Goal: Task Accomplishment & Management: Use online tool/utility

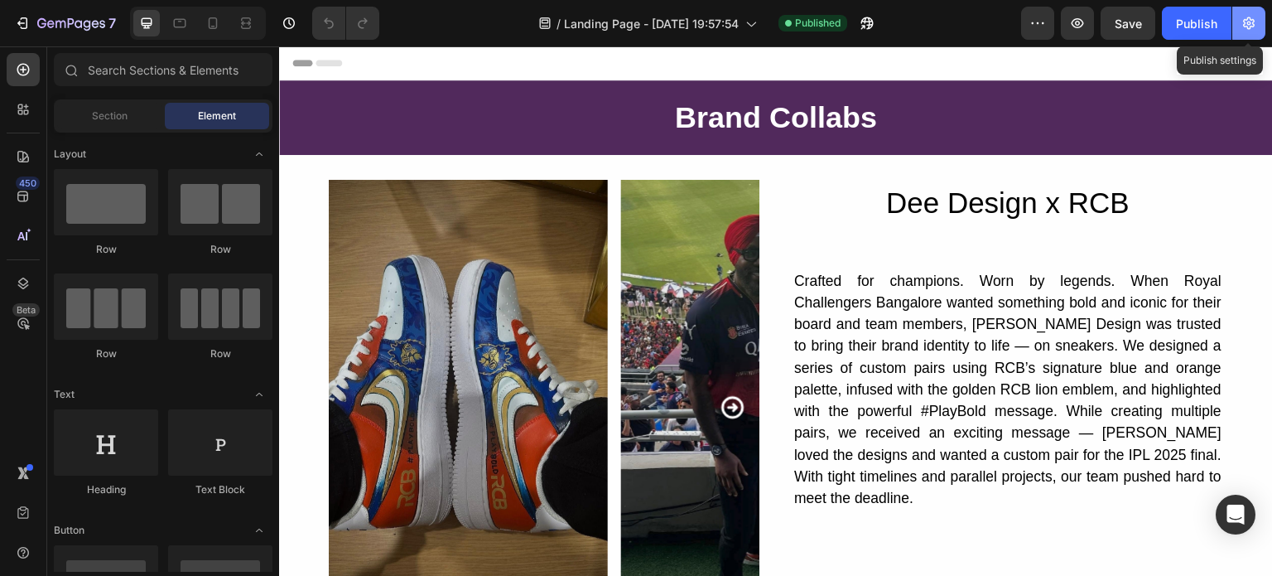
click at [1246, 18] on icon "button" at bounding box center [1249, 23] width 17 height 17
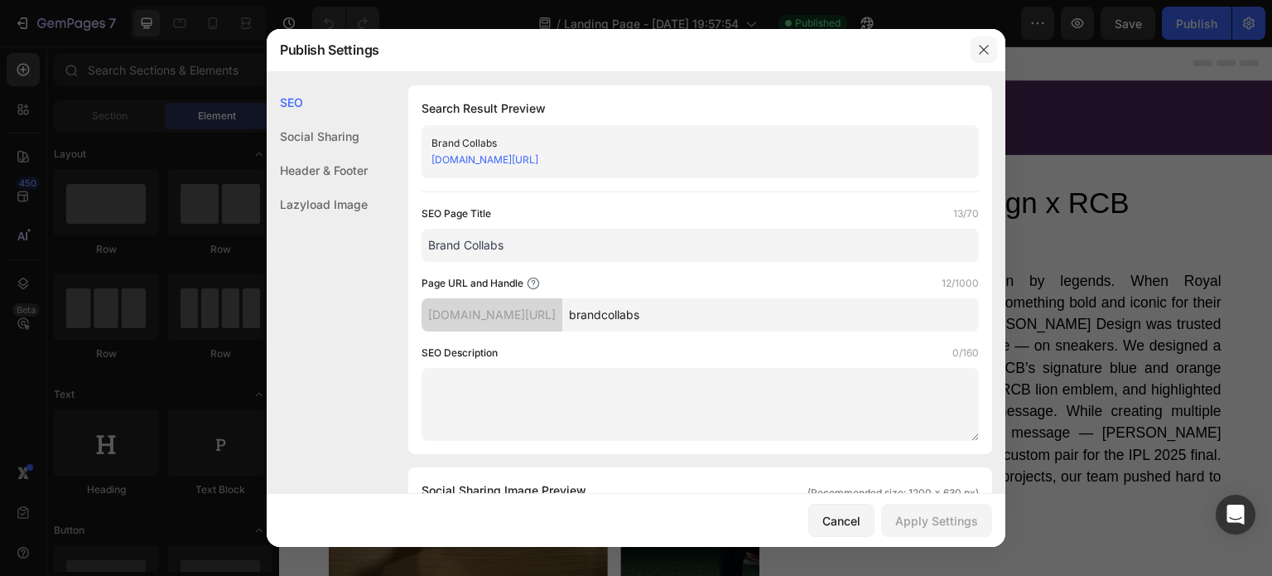
click at [984, 46] on icon "button" at bounding box center [983, 49] width 13 height 13
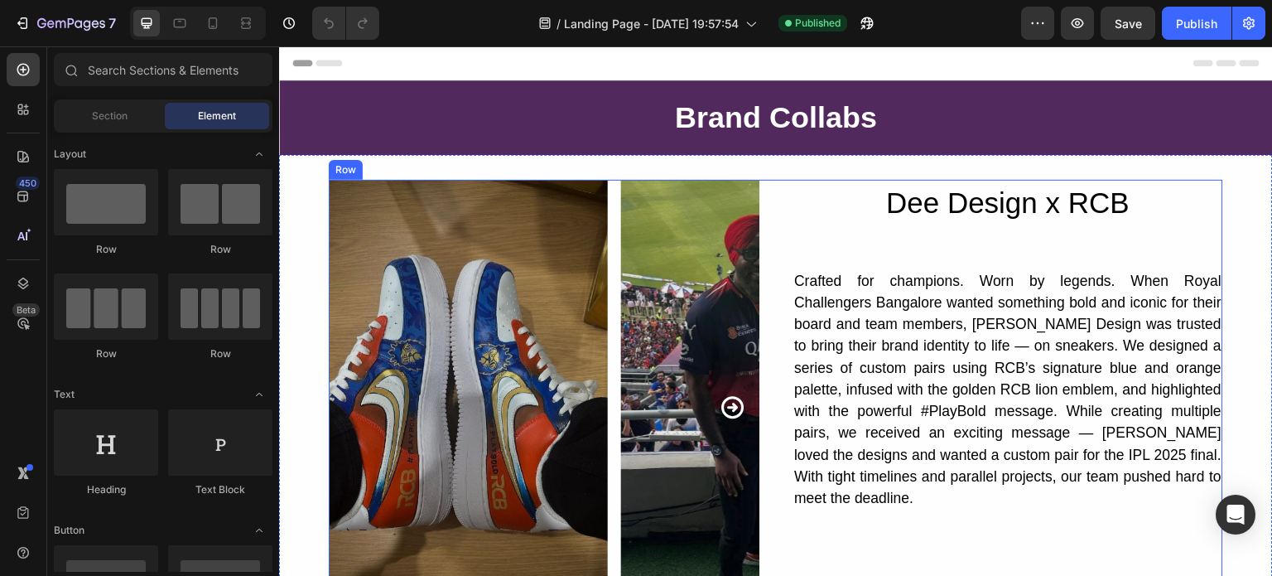
click at [840, 232] on div "Dee Design x RCB Heading Crafted for champions. Worn by legends. When Royal Cha…" at bounding box center [1008, 408] width 431 height 456
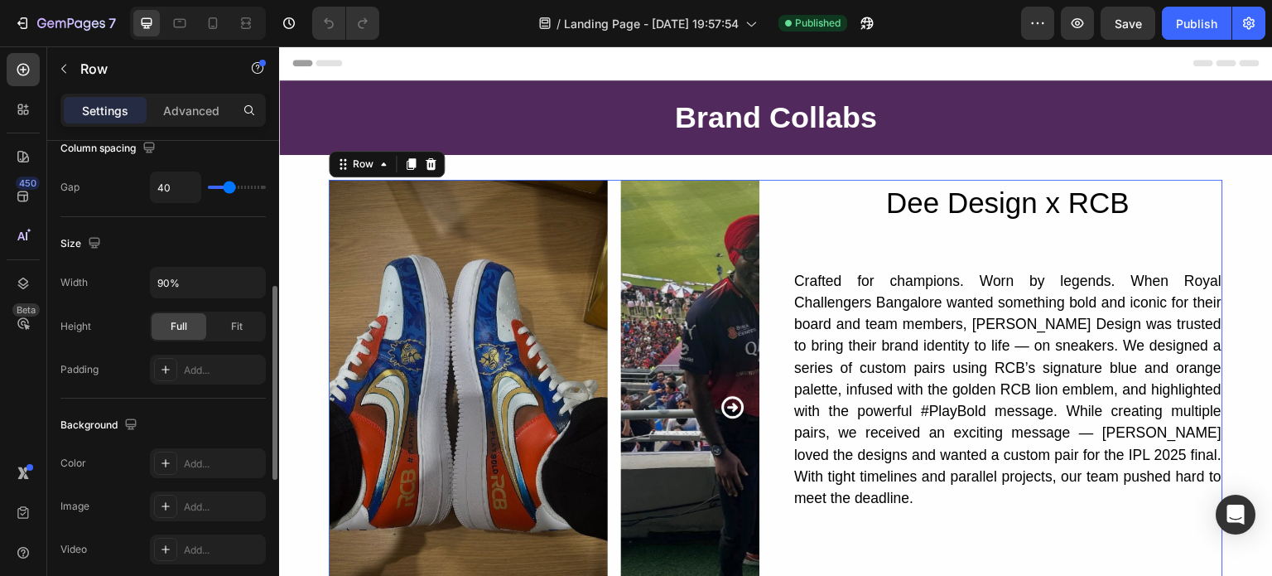
scroll to position [384, 0]
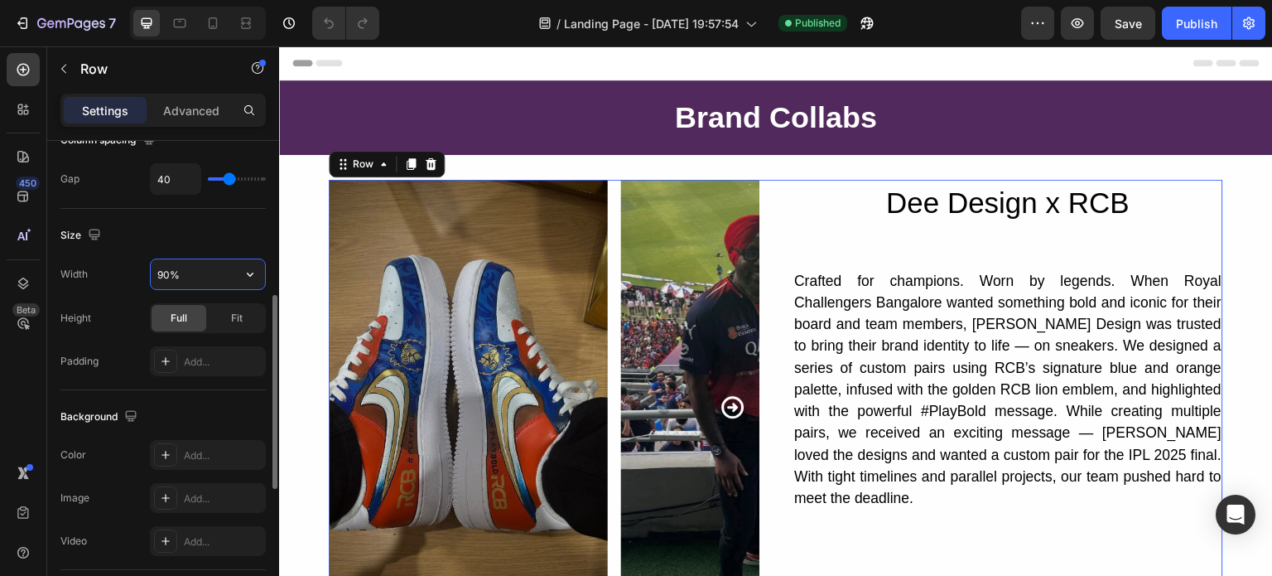
click at [209, 271] on input "90%" at bounding box center [208, 274] width 114 height 30
click at [248, 272] on icon "button" at bounding box center [250, 274] width 7 height 4
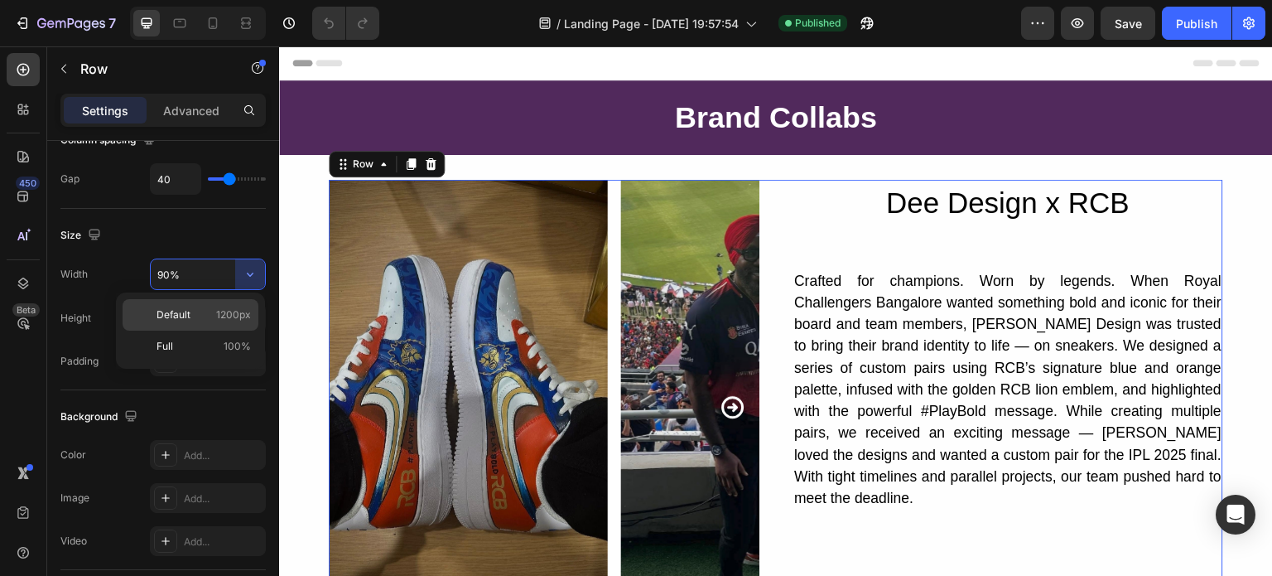
click at [209, 313] on p "Default 1200px" at bounding box center [204, 314] width 94 height 15
type input "1200"
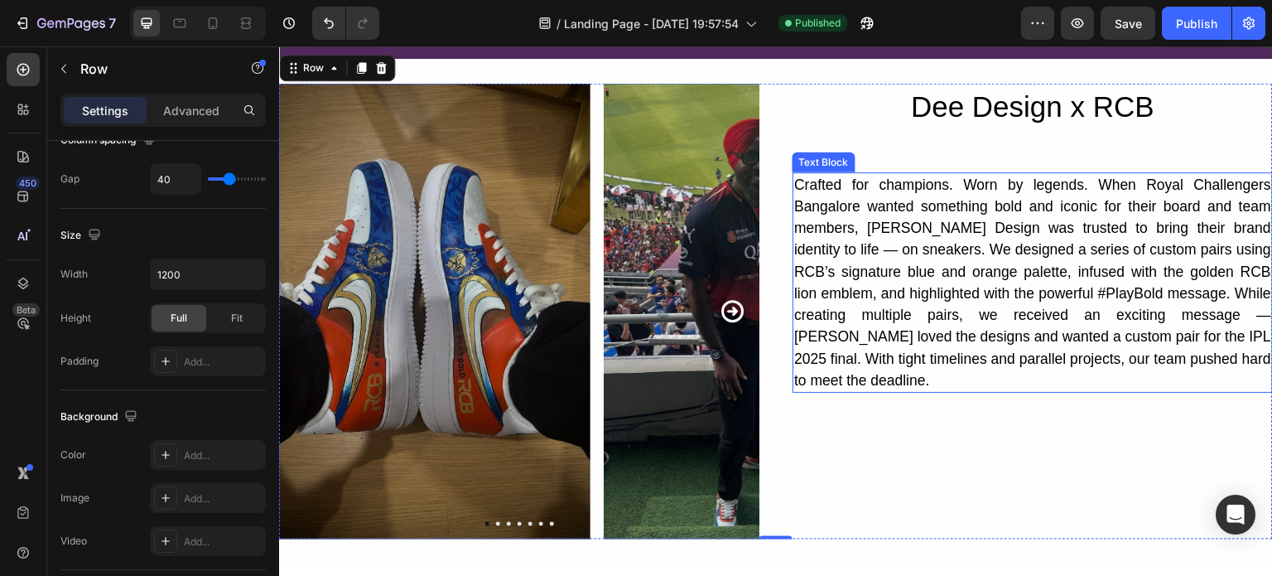
scroll to position [99, 0]
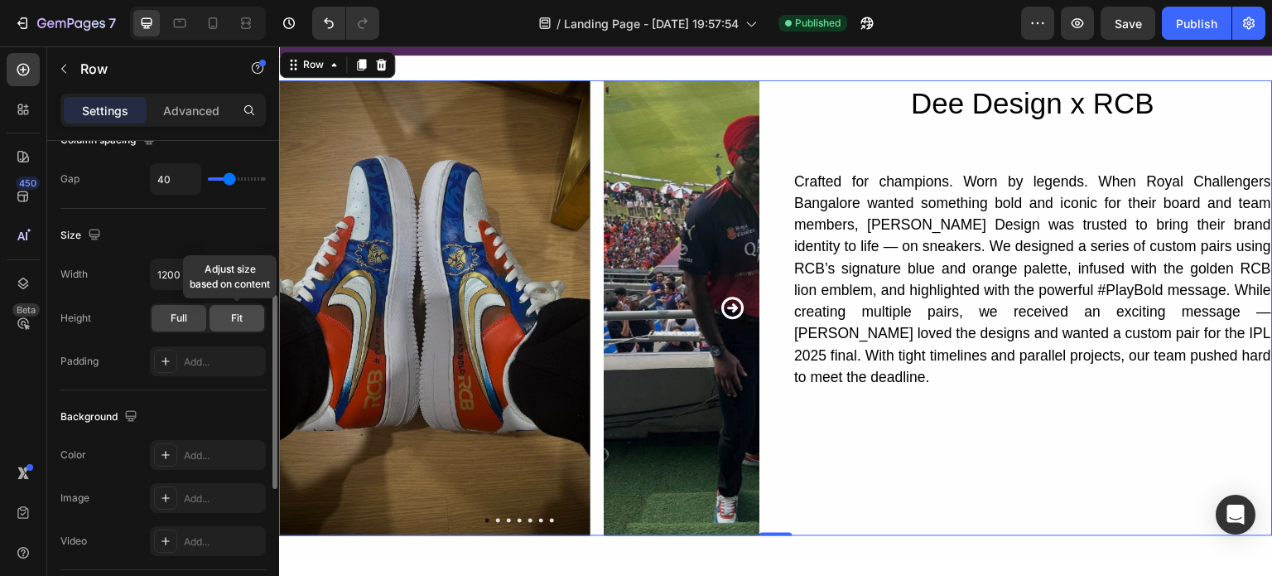
click at [235, 321] on span "Fit" at bounding box center [237, 318] width 12 height 15
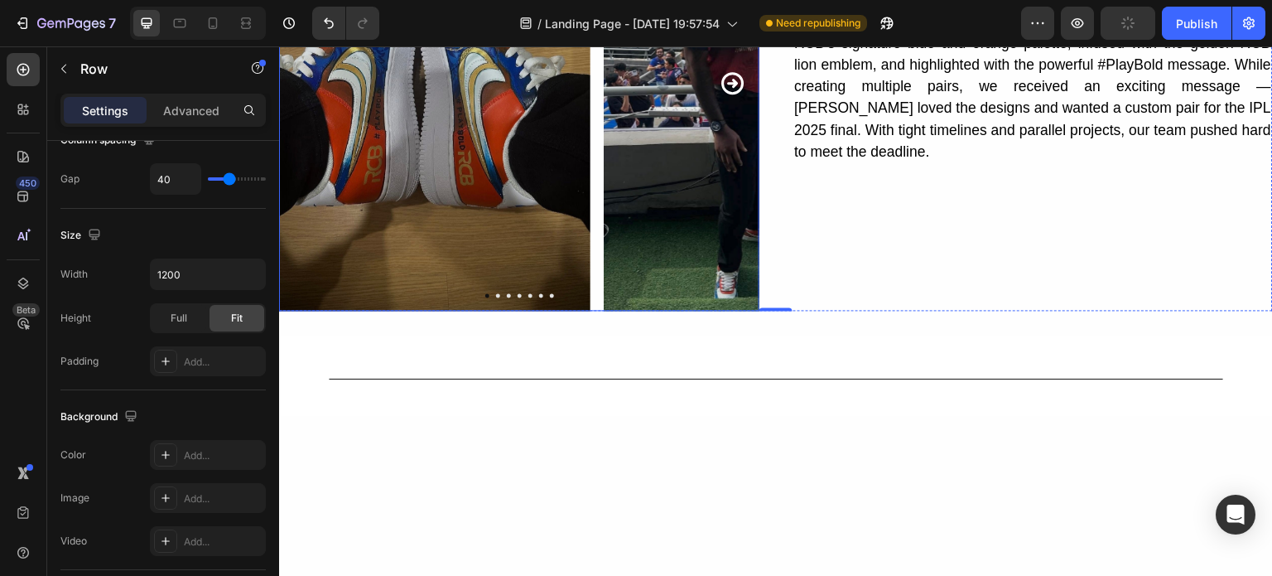
scroll to position [20, 0]
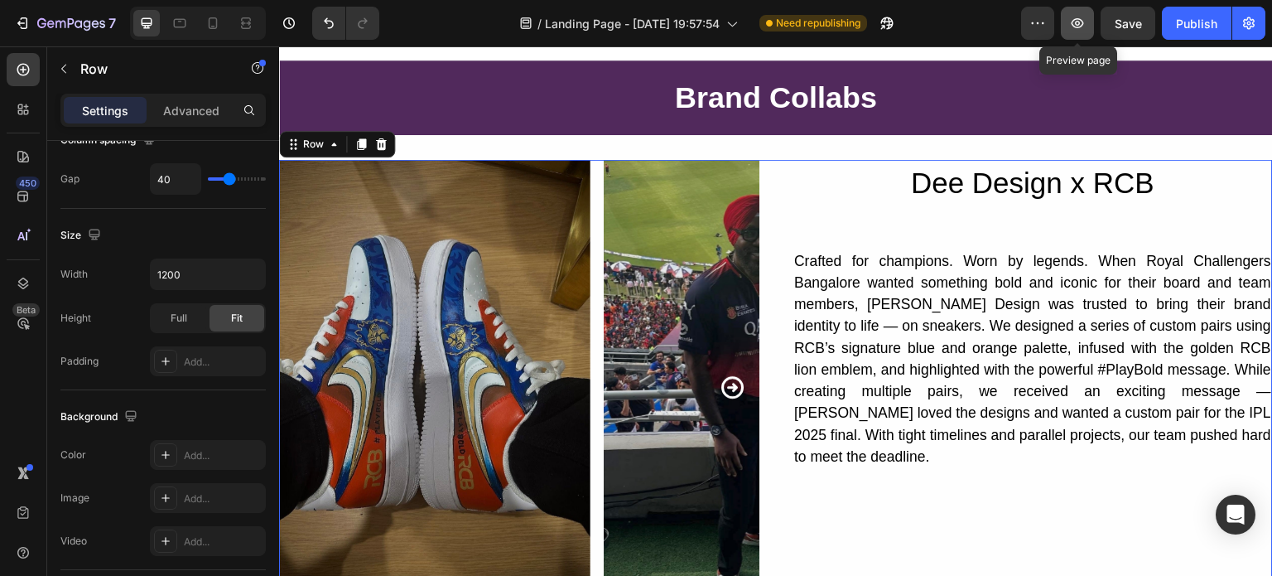
click at [1074, 19] on icon "button" at bounding box center [1077, 23] width 17 height 17
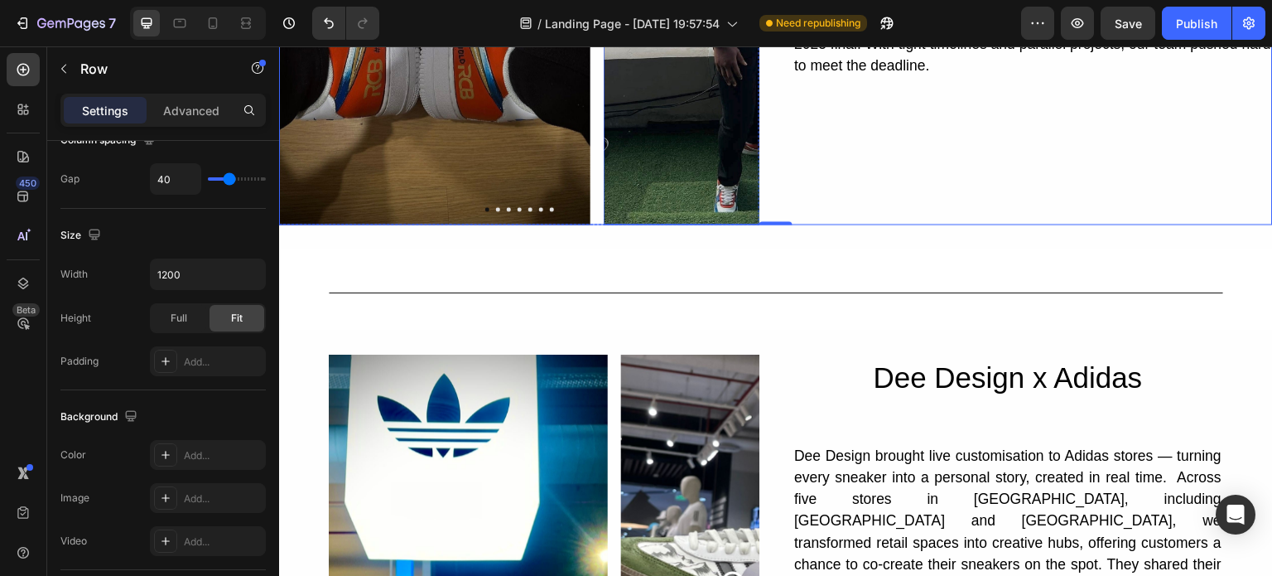
scroll to position [412, 0]
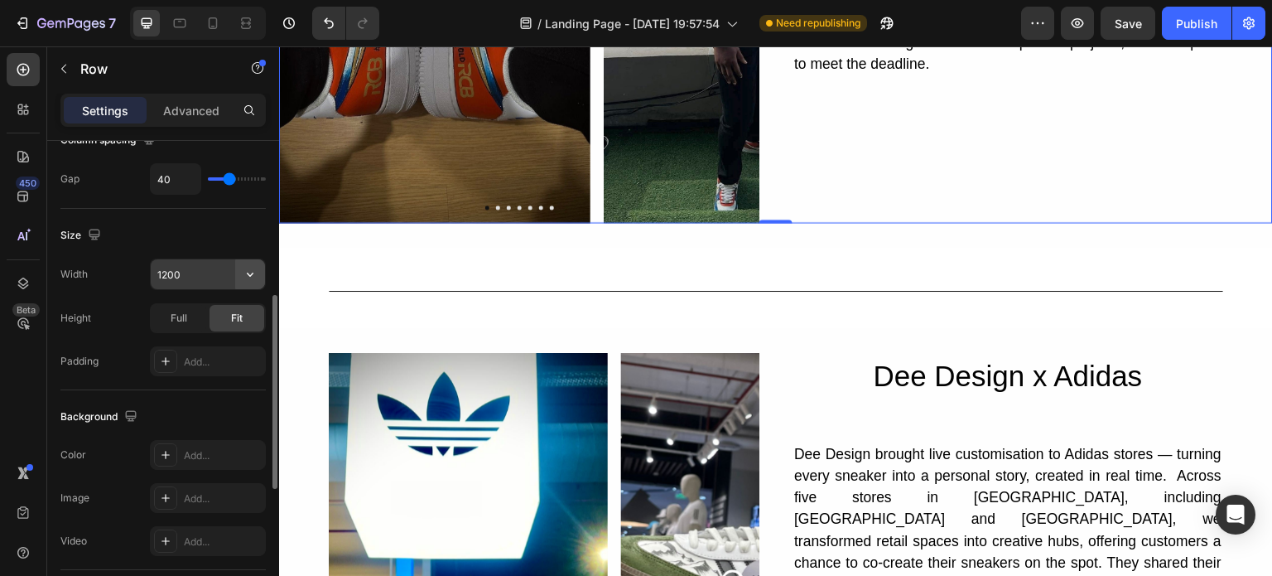
click at [250, 266] on icon "button" at bounding box center [250, 274] width 17 height 17
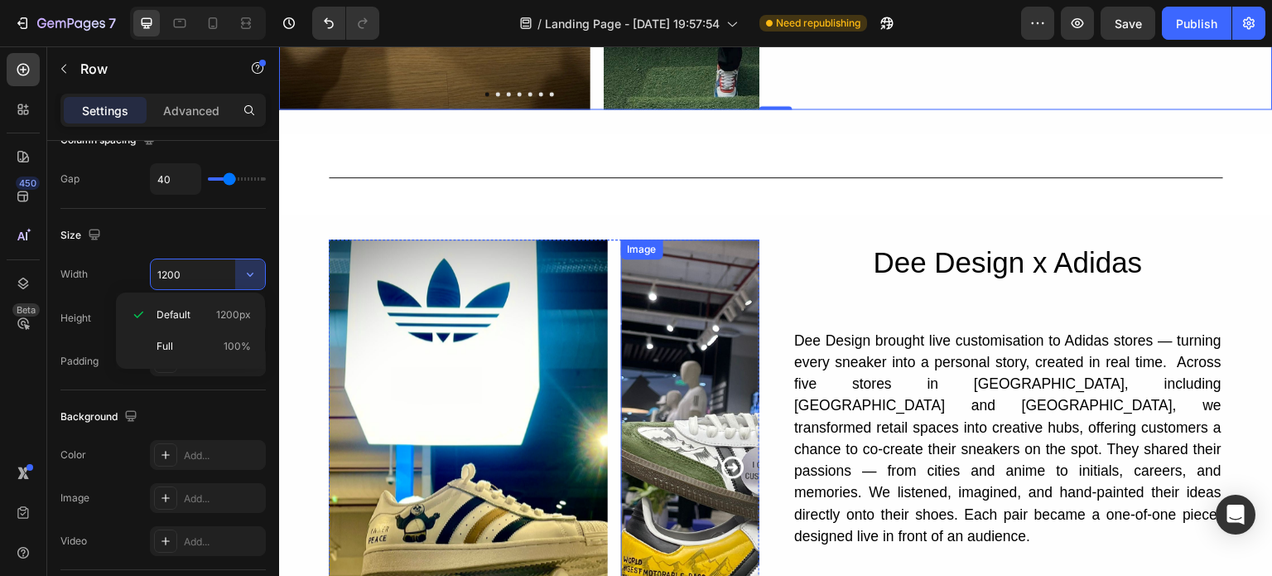
scroll to position [527, 0]
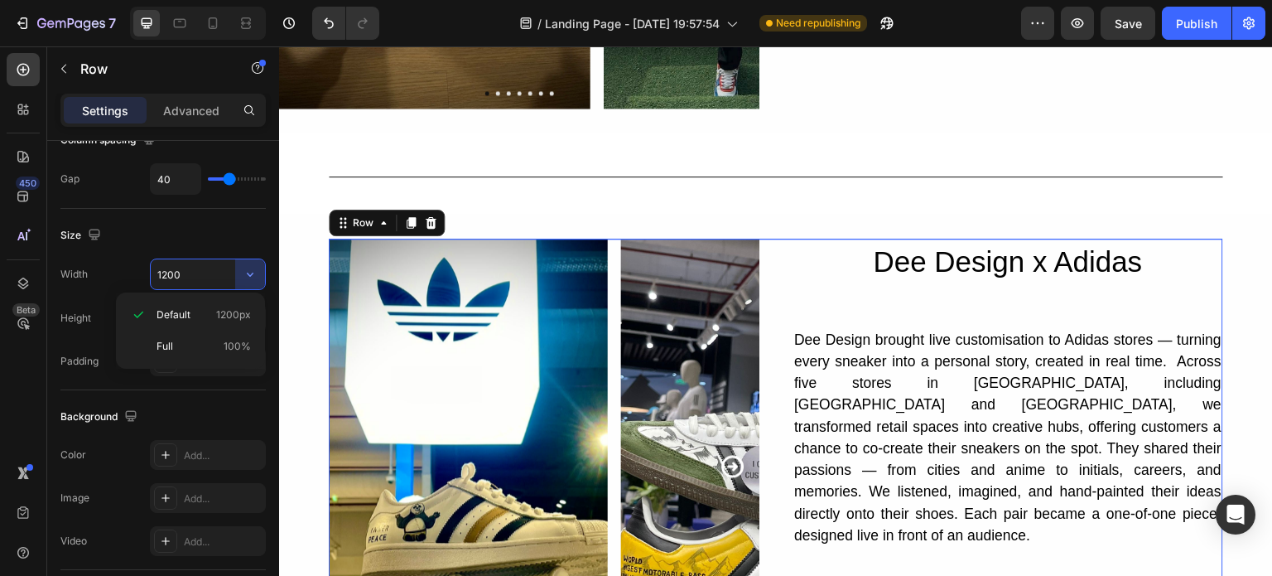
click at [770, 257] on div "Image Image Image Image Image Image Image Video Video Carousel Dee Design x Adi…" at bounding box center [776, 467] width 895 height 456
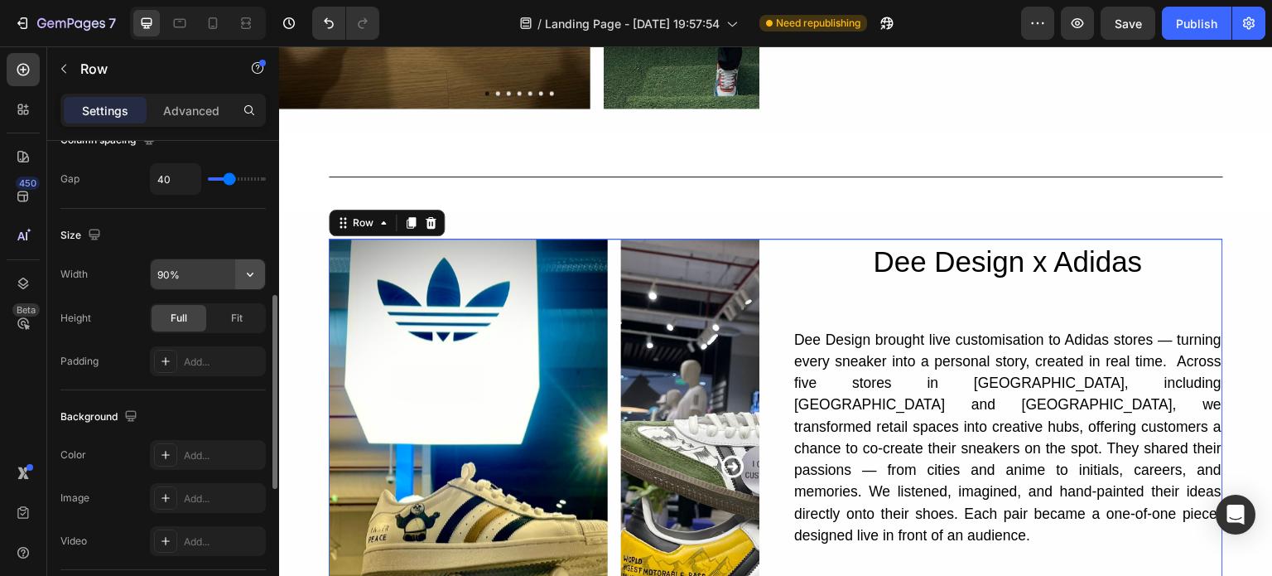
click at [246, 272] on icon "button" at bounding box center [250, 274] width 17 height 17
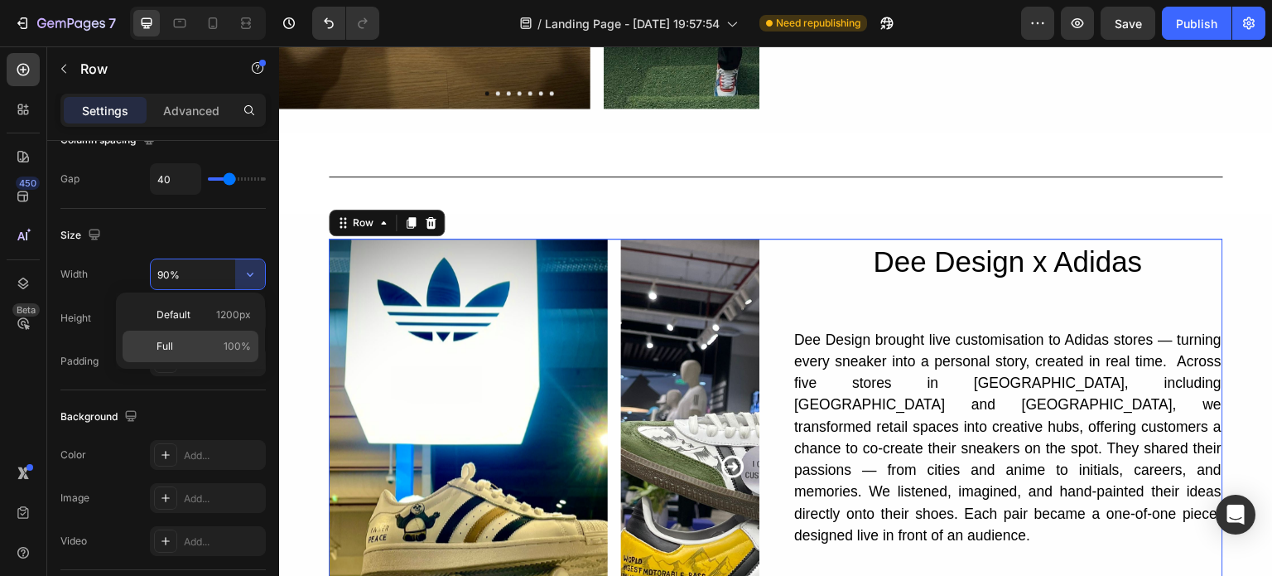
click at [212, 350] on p "Full 100%" at bounding box center [204, 346] width 94 height 15
type input "100%"
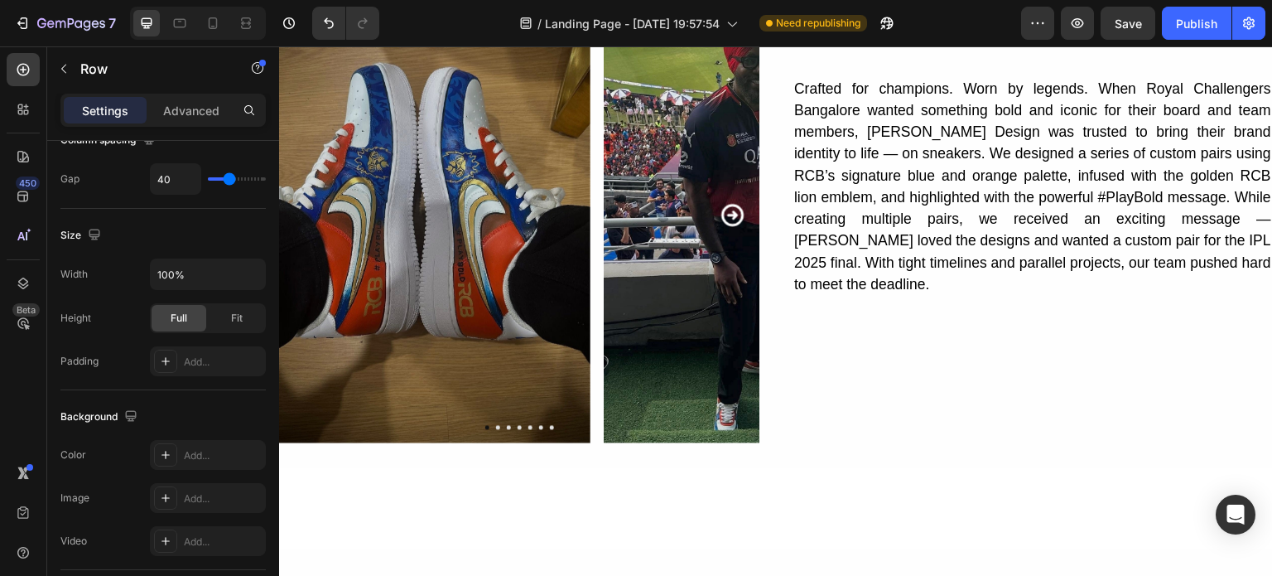
scroll to position [0, 0]
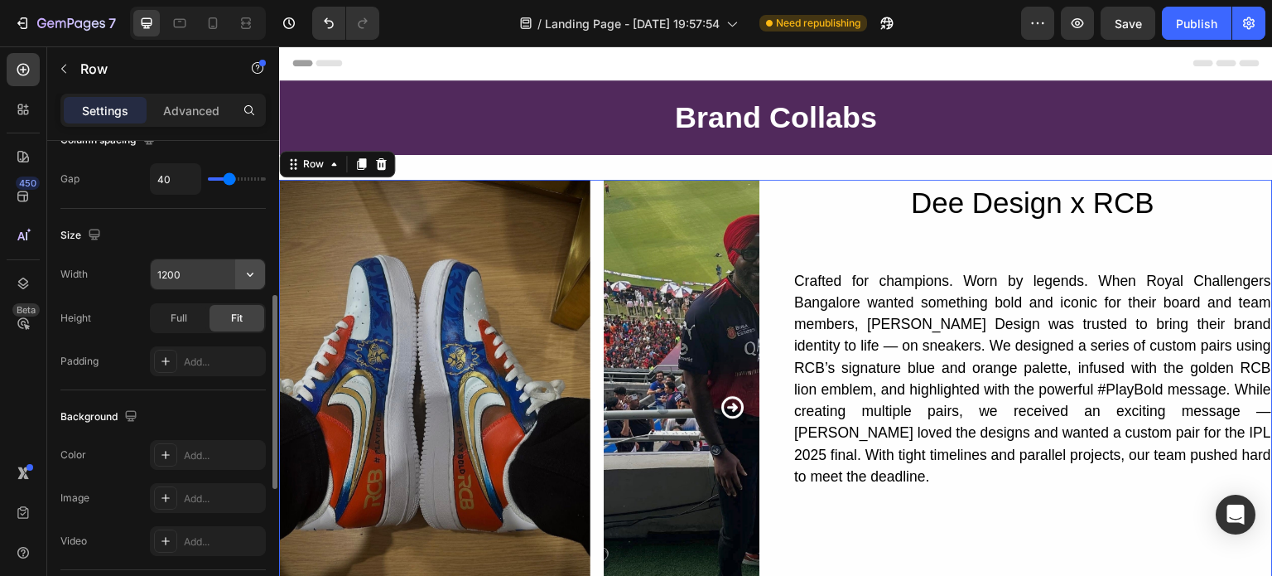
click at [254, 272] on icon "button" at bounding box center [250, 274] width 17 height 17
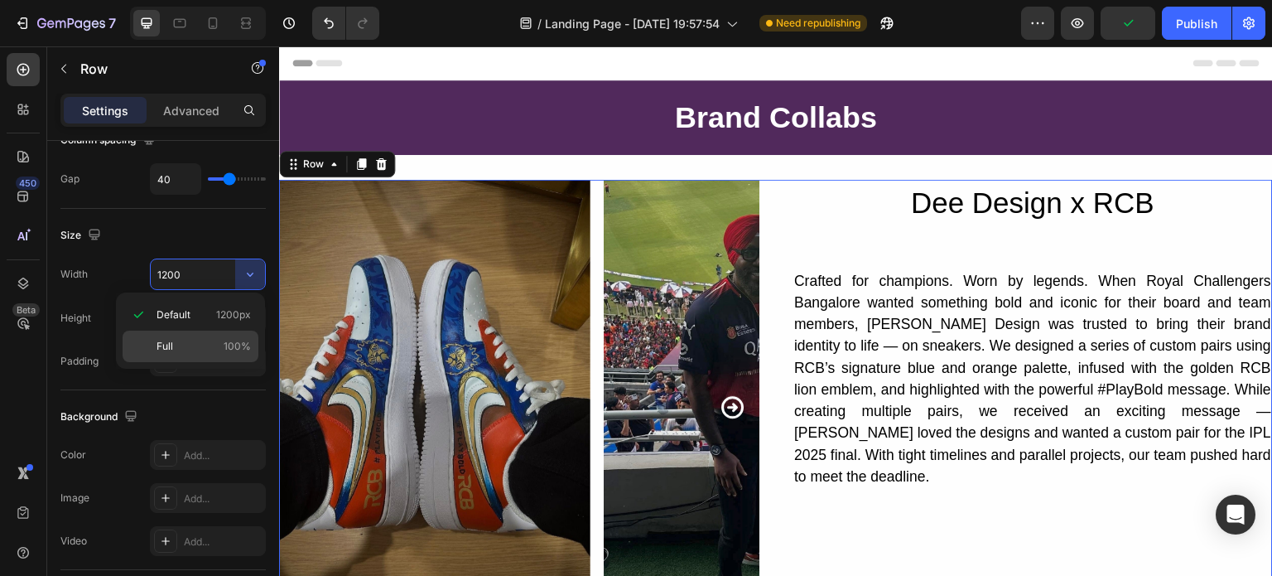
click at [222, 340] on p "Full 100%" at bounding box center [204, 346] width 94 height 15
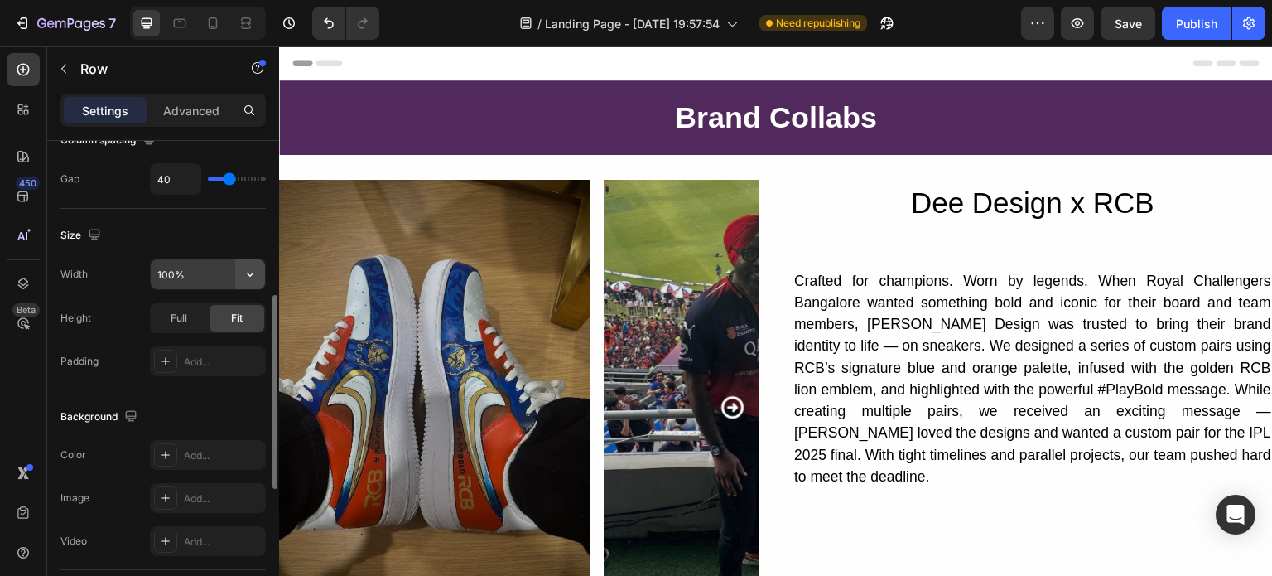
click at [258, 282] on button "button" at bounding box center [250, 274] width 30 height 30
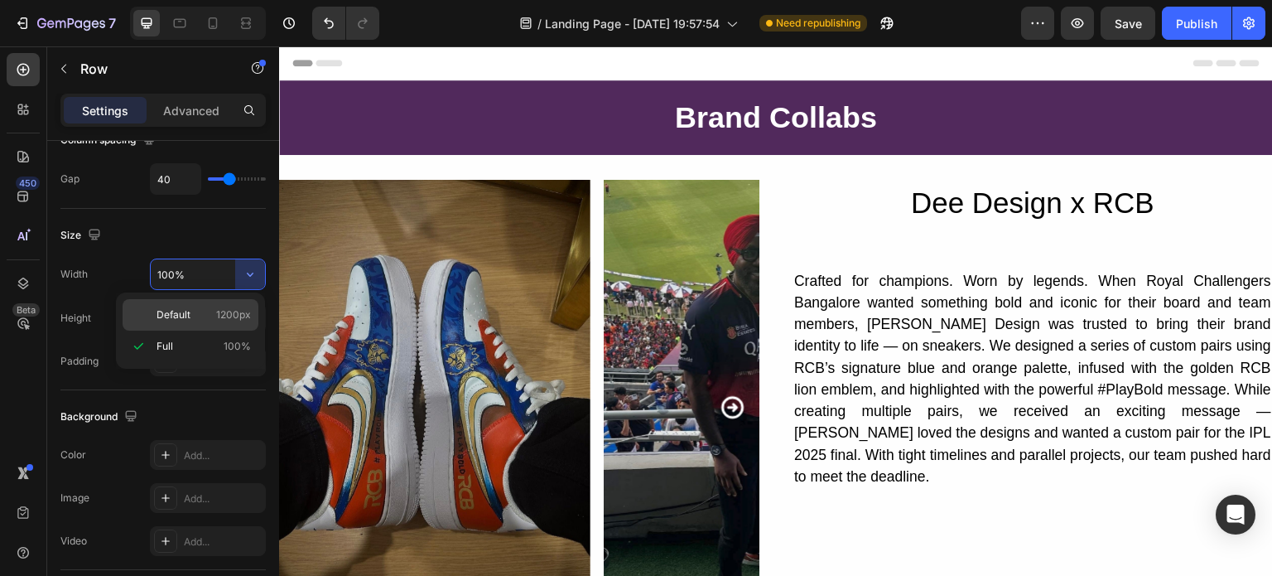
click at [209, 316] on p "Default 1200px" at bounding box center [204, 314] width 94 height 15
type input "1200"
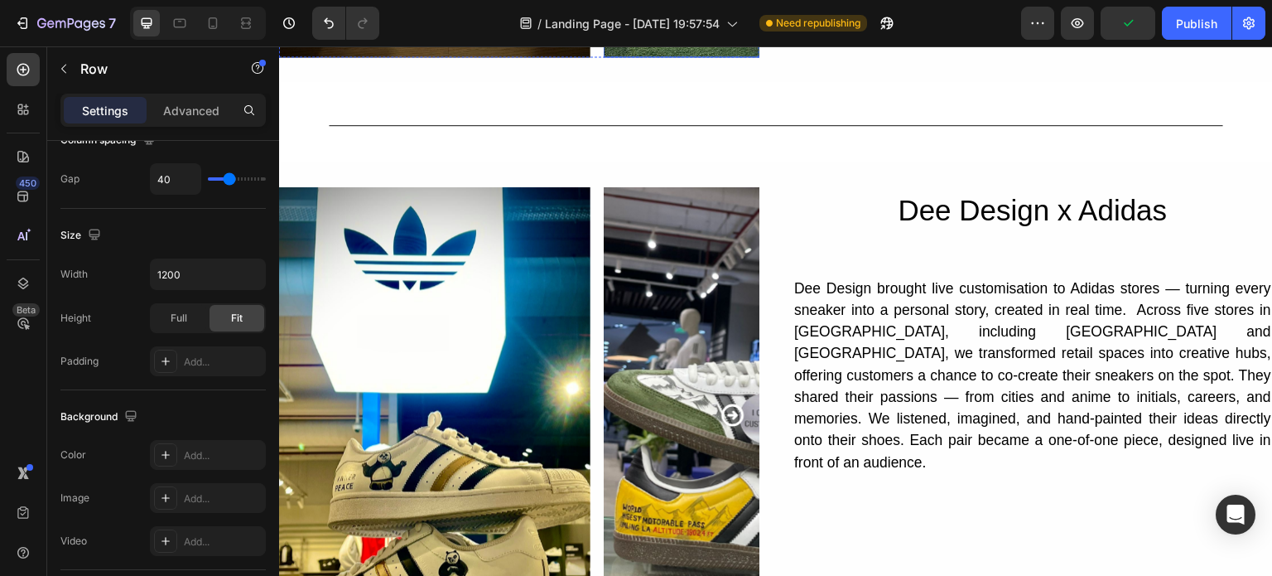
scroll to position [619, 0]
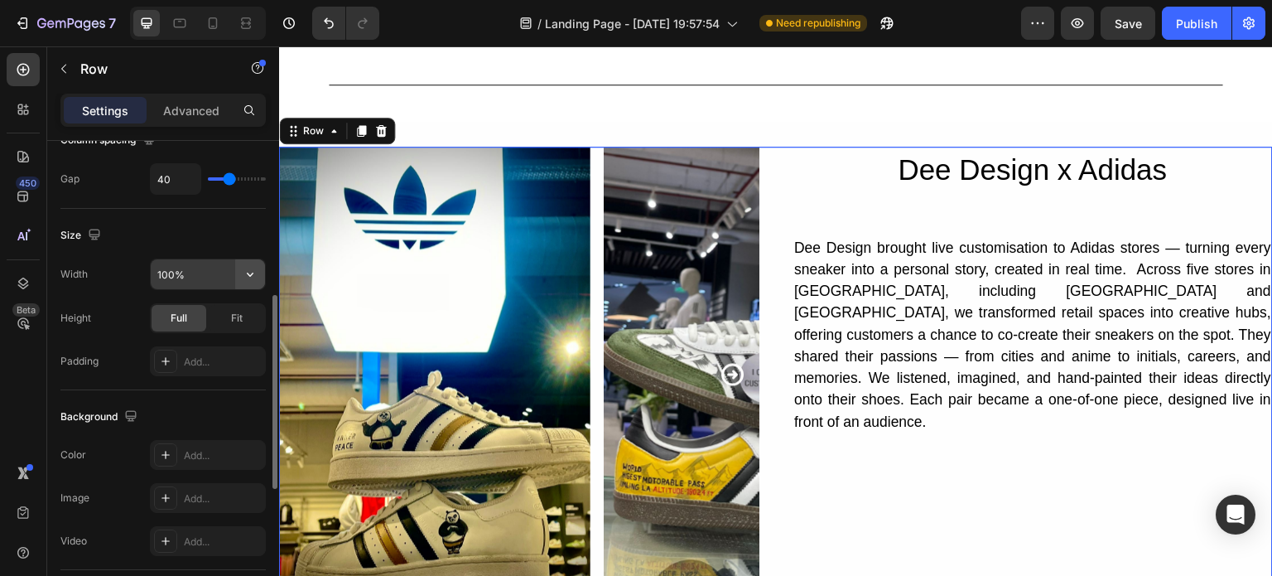
click at [255, 277] on icon "button" at bounding box center [250, 274] width 17 height 17
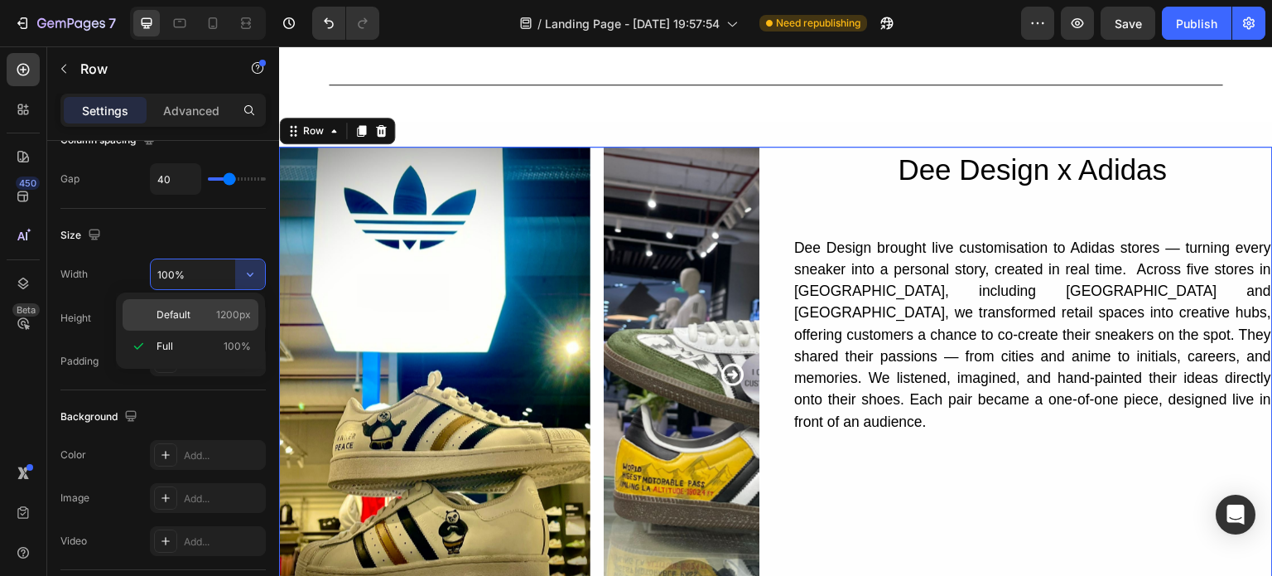
click at [224, 316] on span "1200px" at bounding box center [233, 314] width 35 height 15
type input "1200"
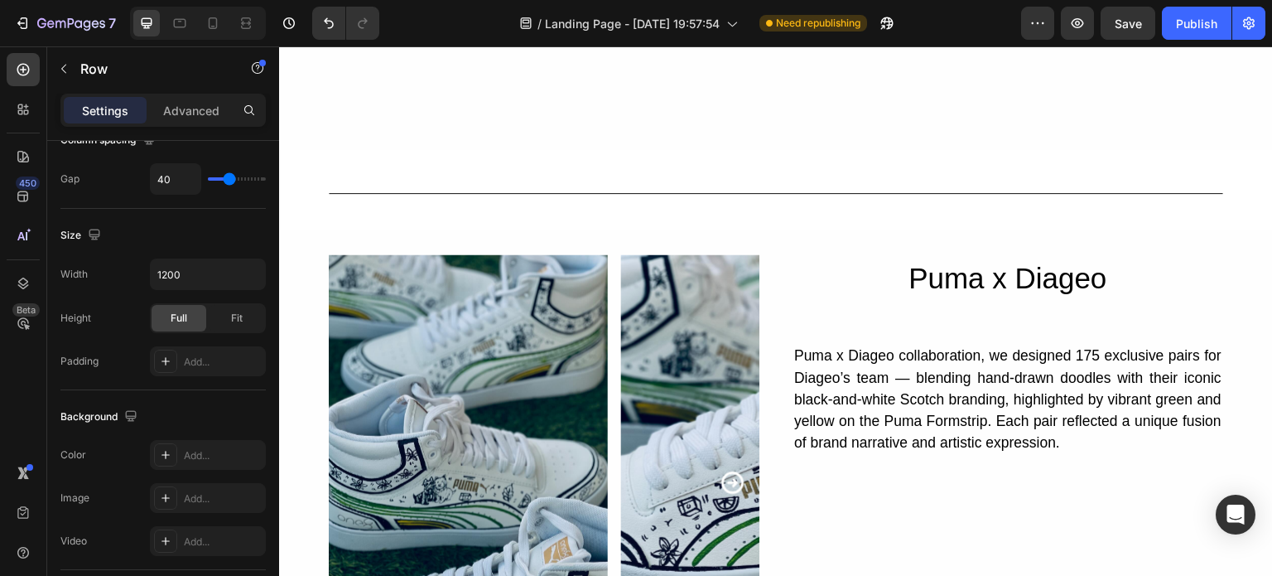
scroll to position [1222, 0]
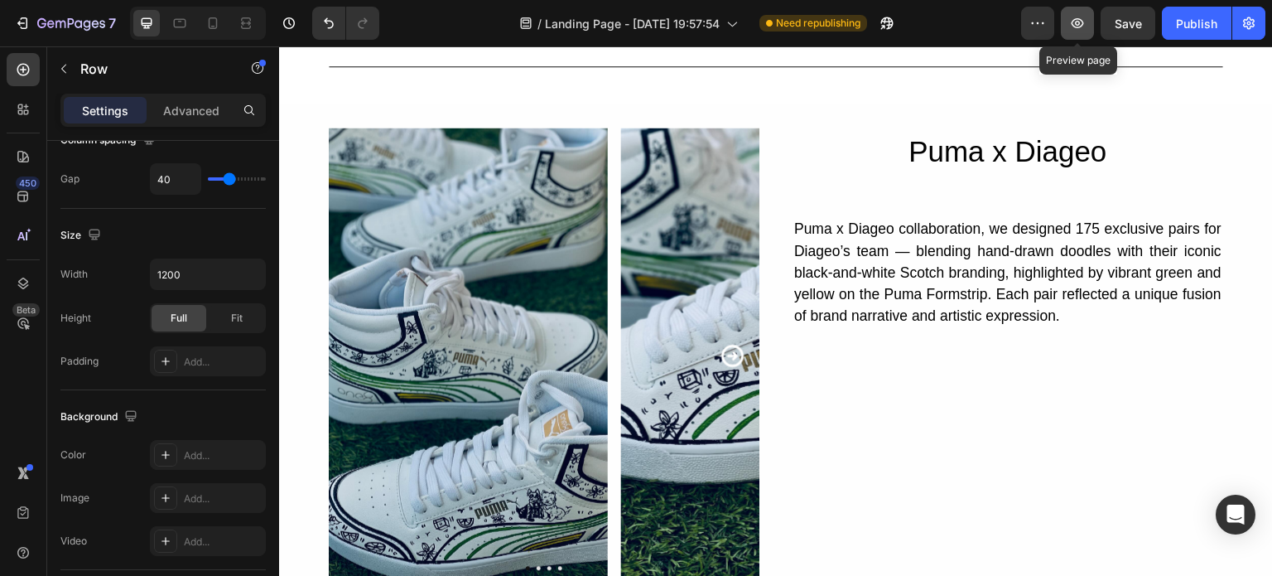
click at [1077, 21] on icon "button" at bounding box center [1077, 23] width 17 height 17
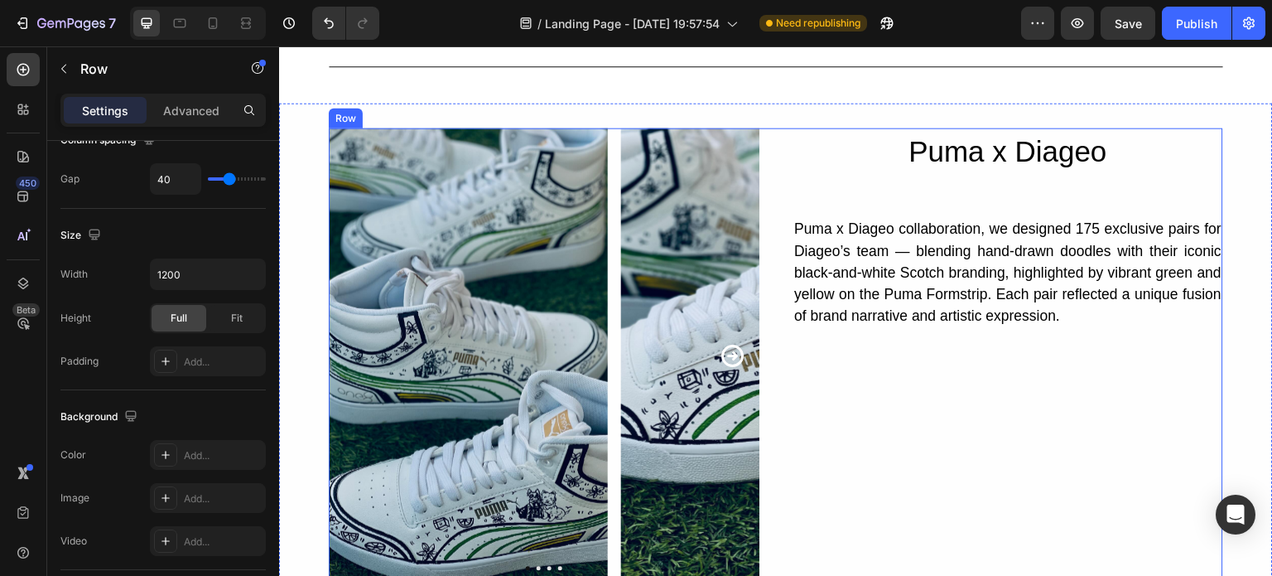
click at [764, 160] on div "Image Image Image Video Carousel Puma x Diageo Heading Puma x Diageo collaborat…" at bounding box center [776, 356] width 895 height 456
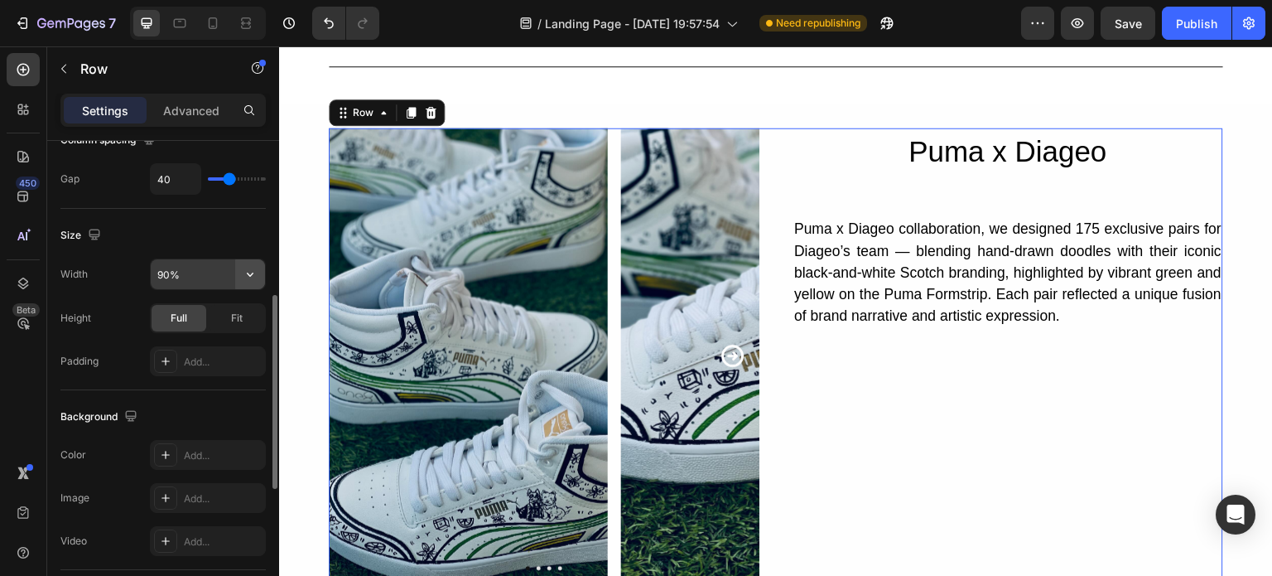
click at [249, 268] on icon "button" at bounding box center [250, 274] width 17 height 17
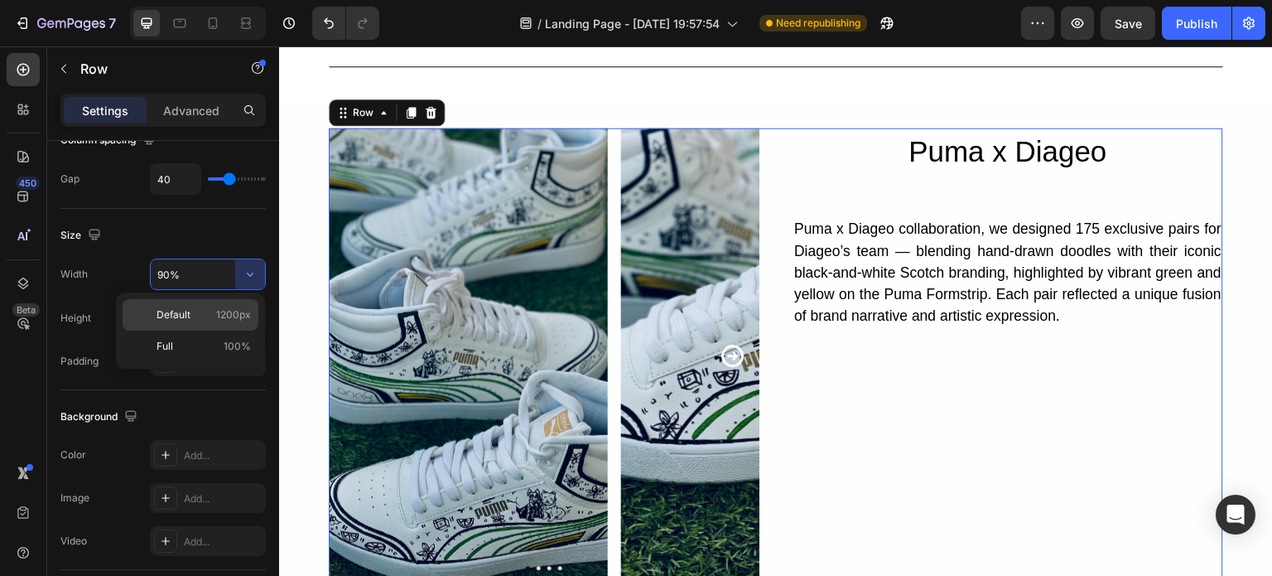
click at [213, 308] on p "Default 1200px" at bounding box center [204, 314] width 94 height 15
type input "1200"
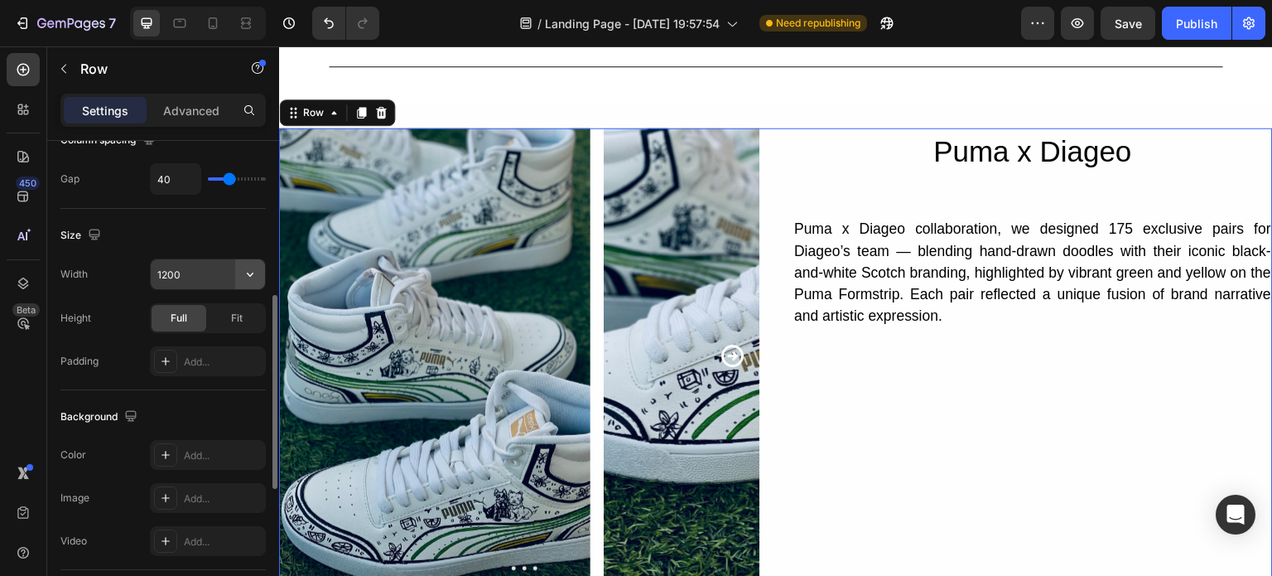
click at [248, 277] on icon "button" at bounding box center [250, 274] width 17 height 17
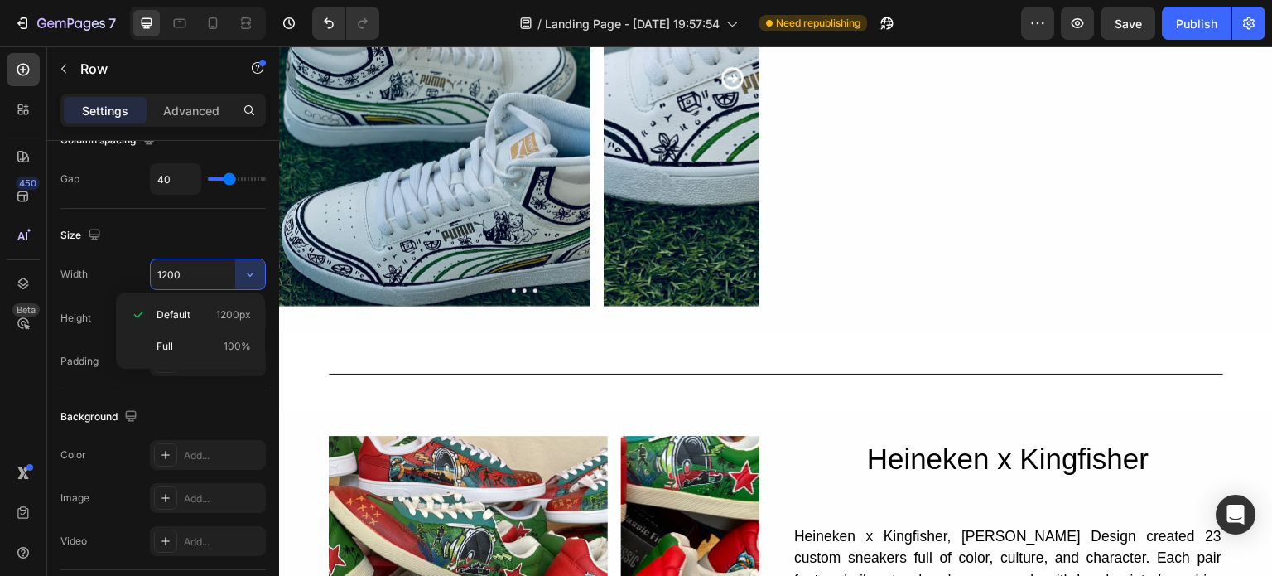
scroll to position [1716, 0]
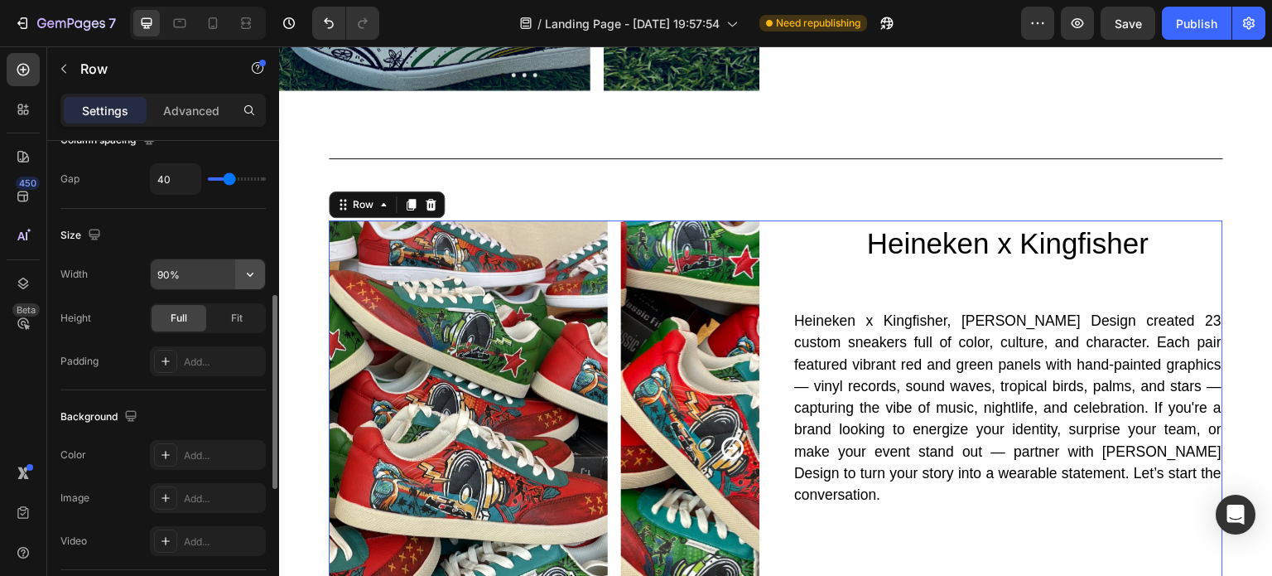
click at [251, 271] on icon "button" at bounding box center [250, 274] width 17 height 17
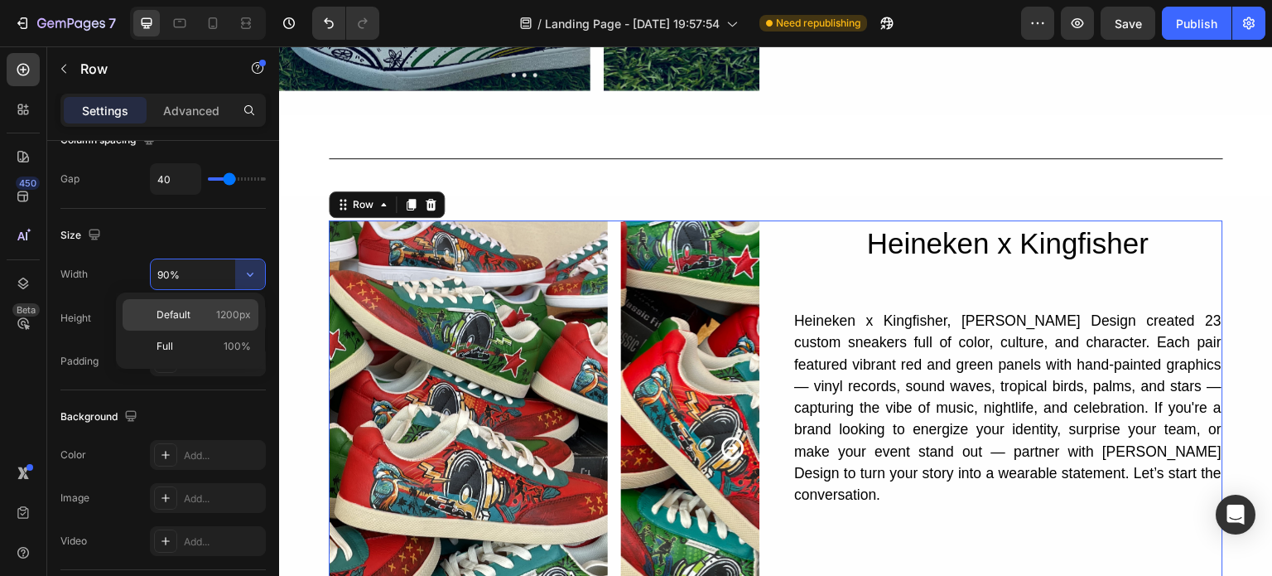
click at [211, 315] on p "Default 1200px" at bounding box center [204, 314] width 94 height 15
type input "1200"
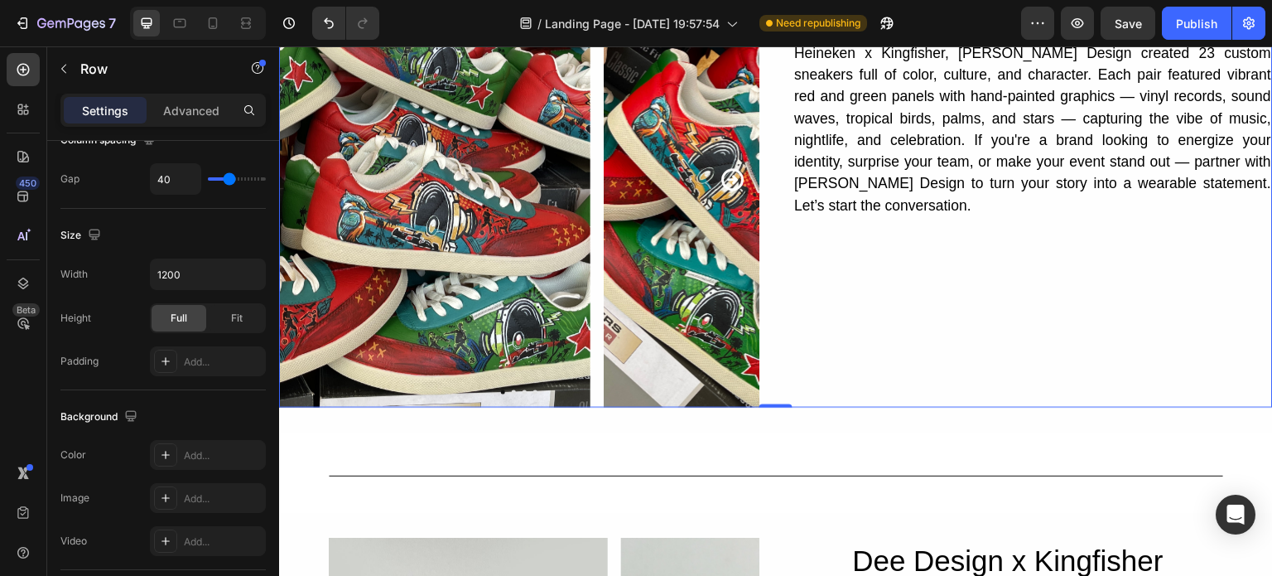
scroll to position [2272, 0]
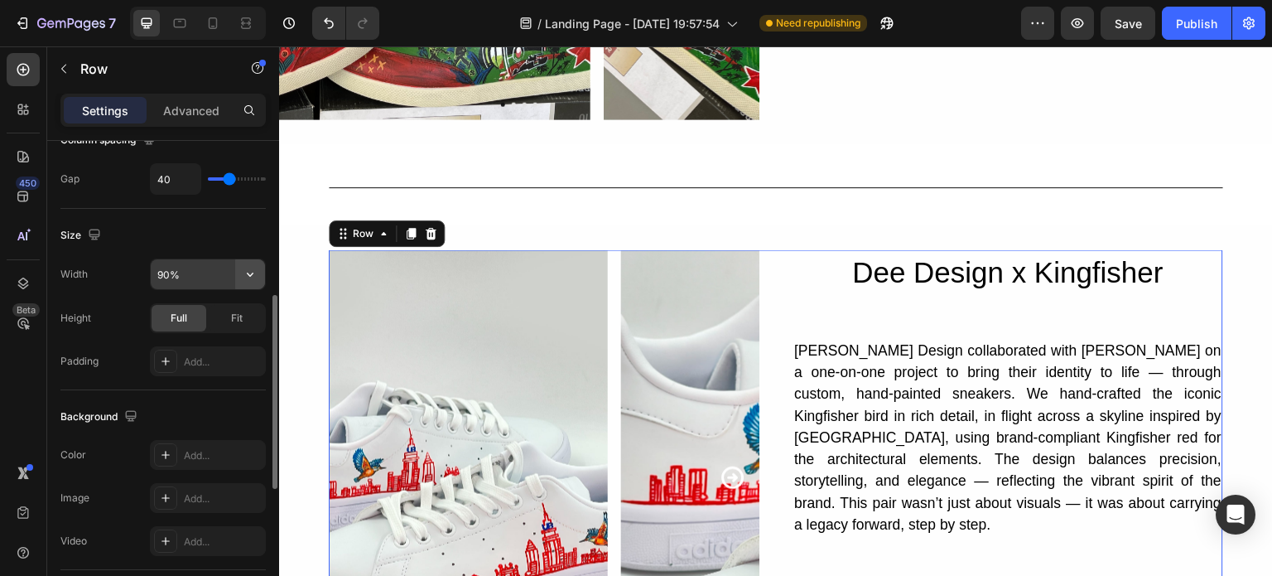
click at [253, 276] on icon "button" at bounding box center [250, 274] width 17 height 17
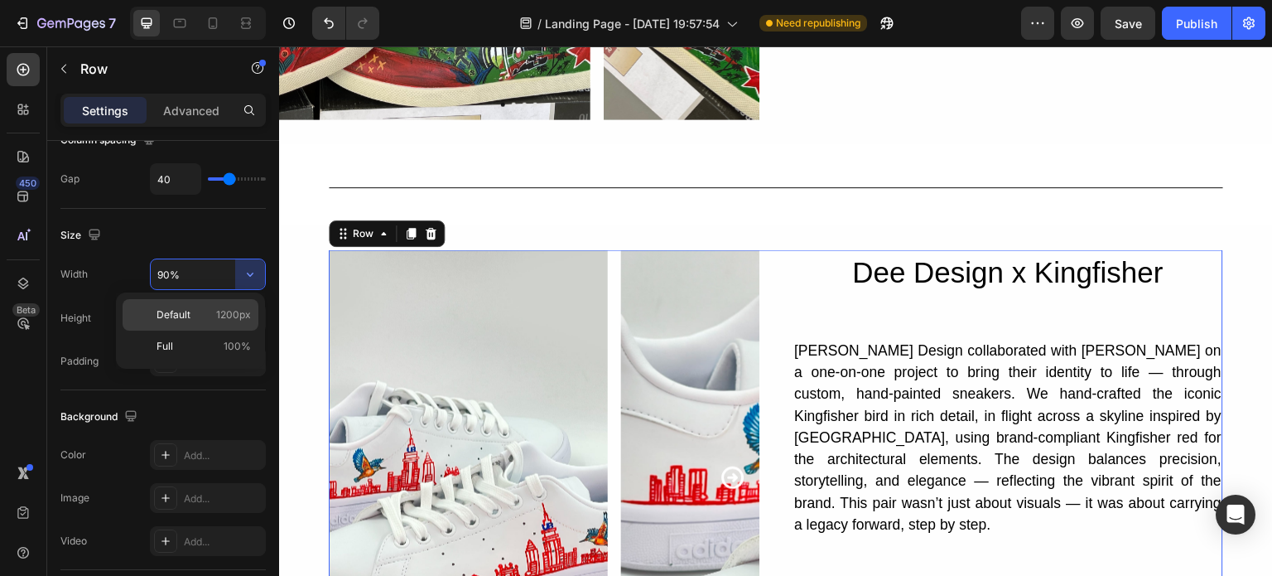
click at [212, 310] on p "Default 1200px" at bounding box center [204, 314] width 94 height 15
type input "1200"
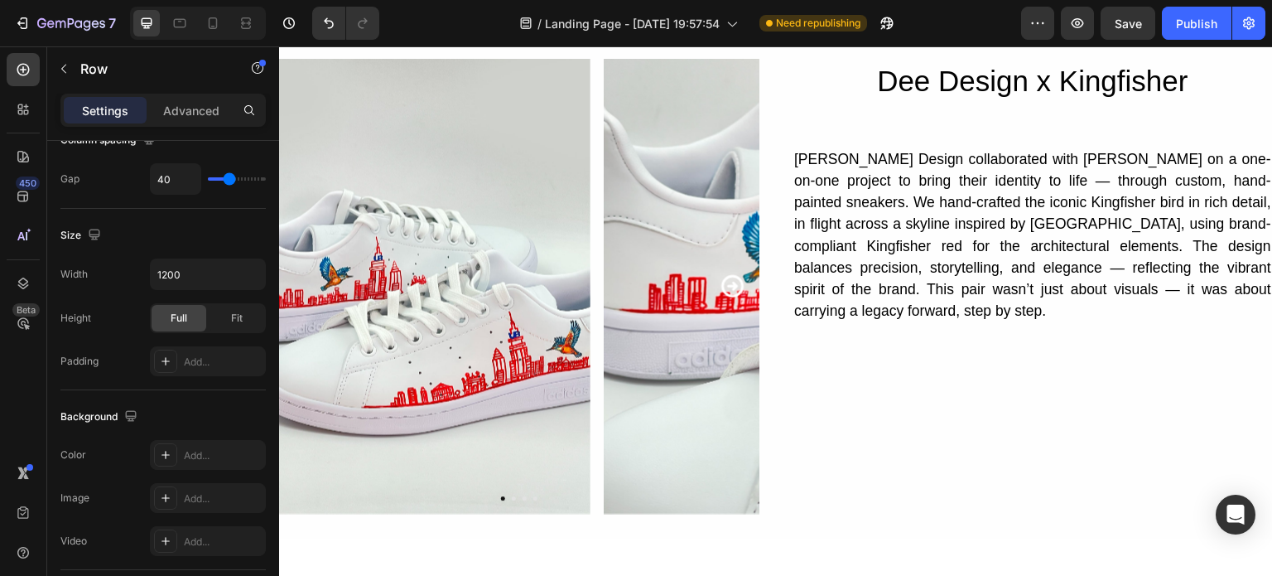
scroll to position [2465, 0]
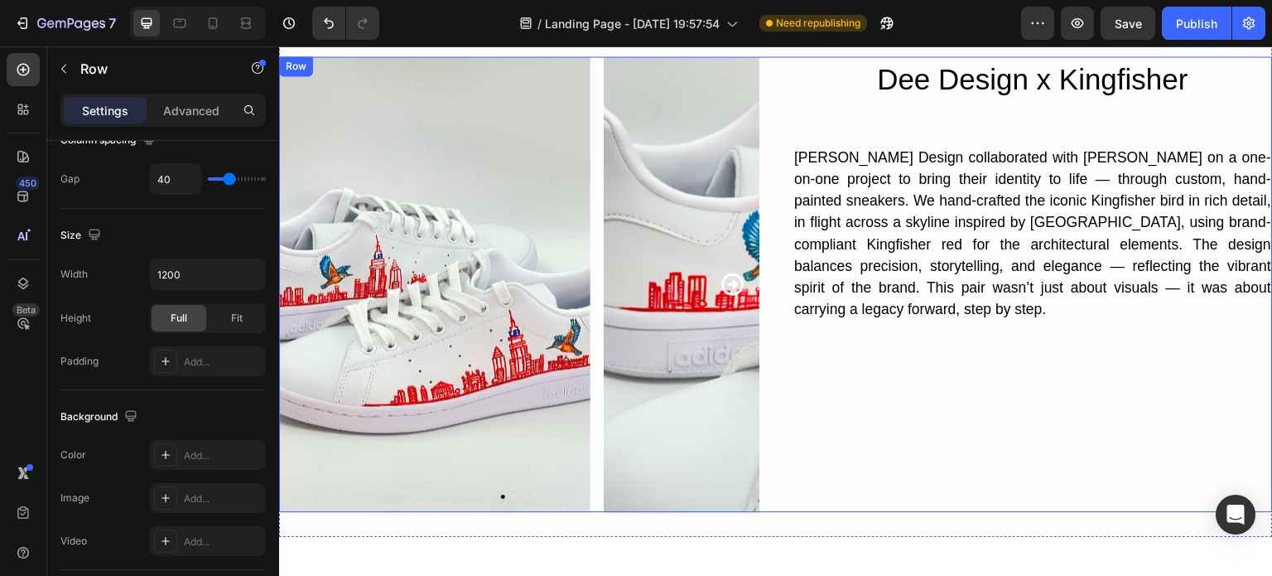
click at [765, 151] on div "Image Image Image Video Carousel Dee Design x Kingfisher Heading [PERSON_NAME] …" at bounding box center [776, 284] width 994 height 456
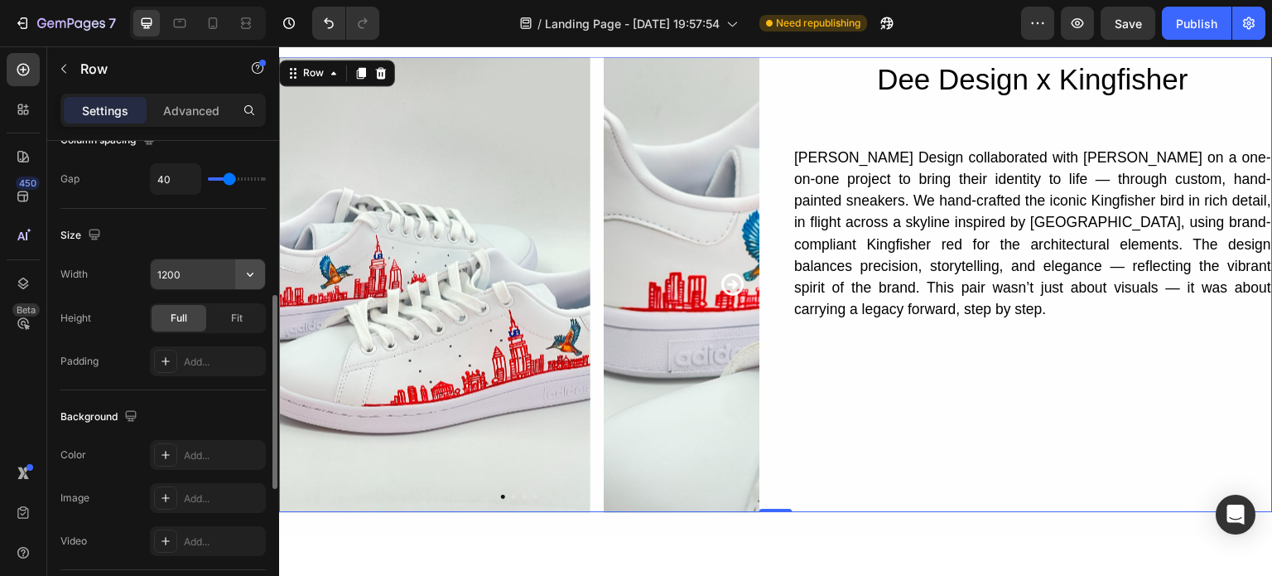
click at [258, 268] on icon "button" at bounding box center [250, 274] width 17 height 17
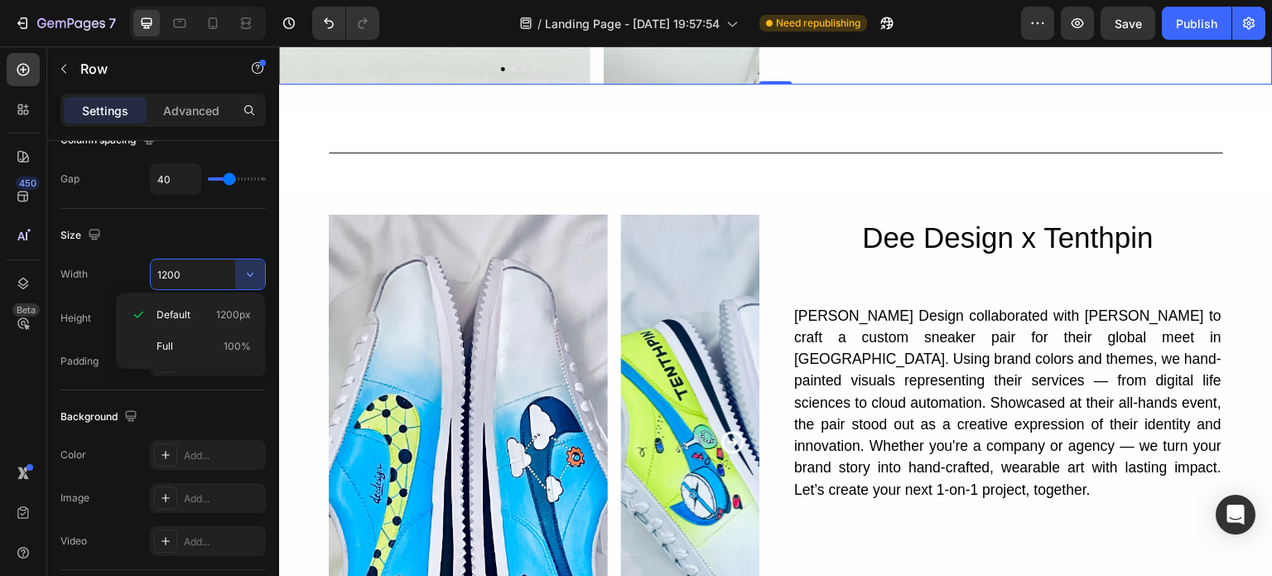
scroll to position [2898, 0]
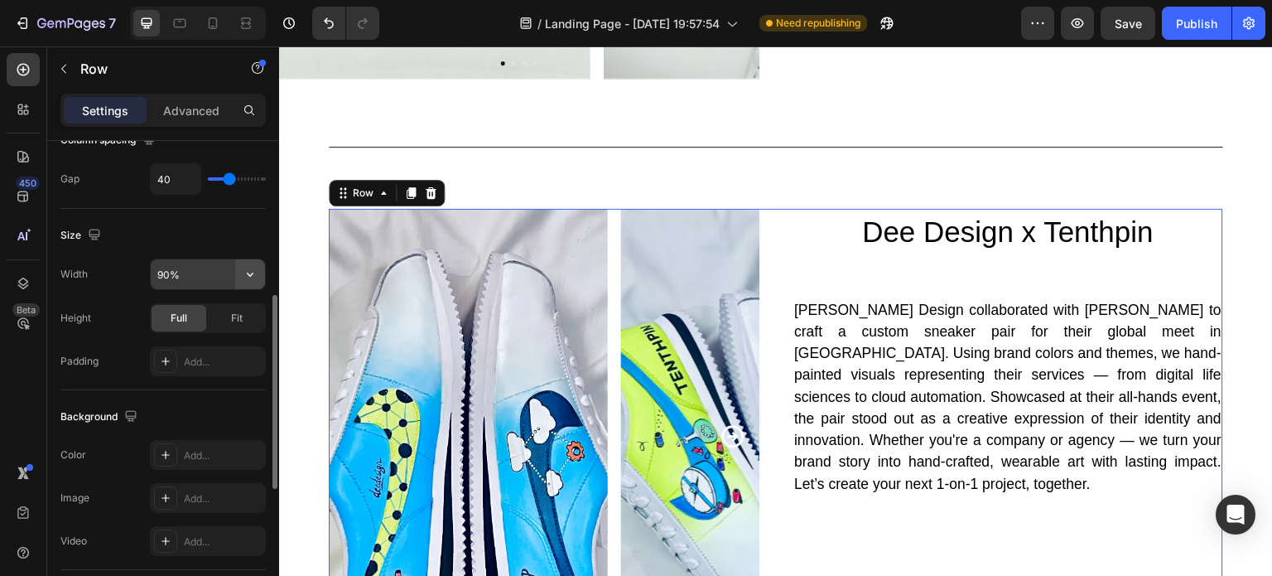
click at [251, 277] on icon "button" at bounding box center [250, 274] width 17 height 17
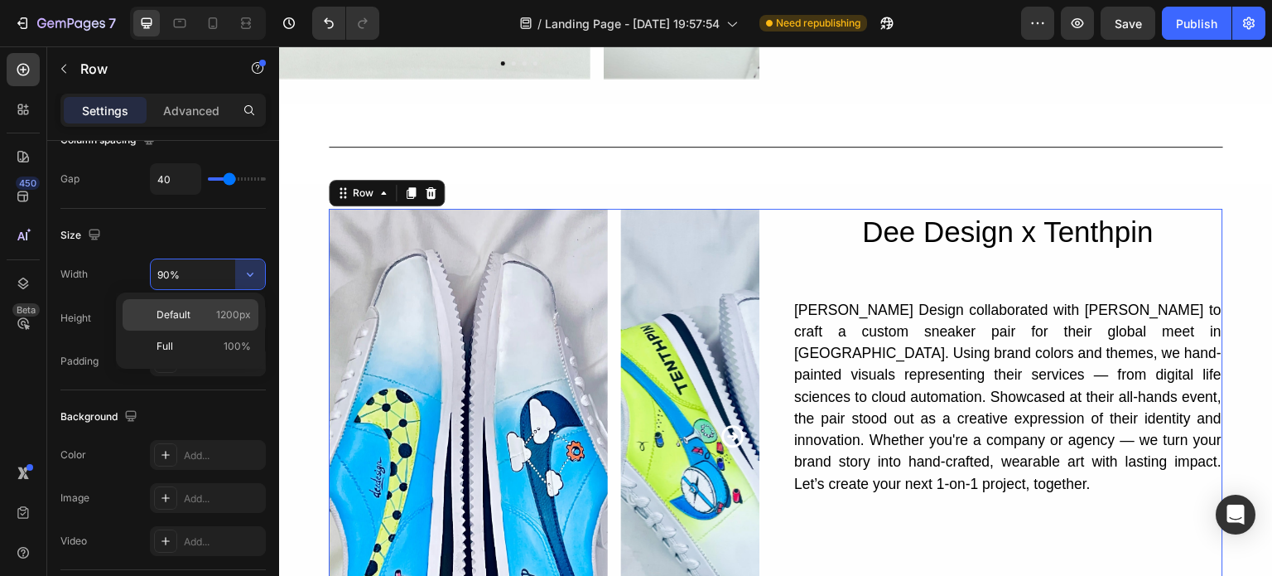
click at [229, 330] on div "Default 1200px" at bounding box center [191, 345] width 136 height 31
type input "1200"
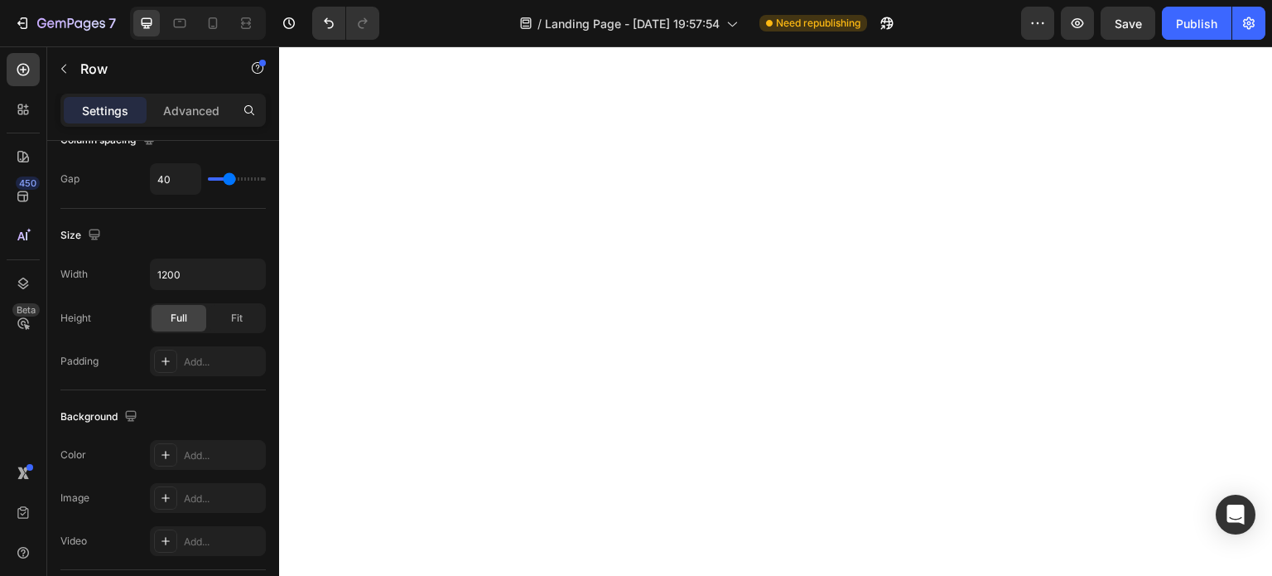
scroll to position [2655, 0]
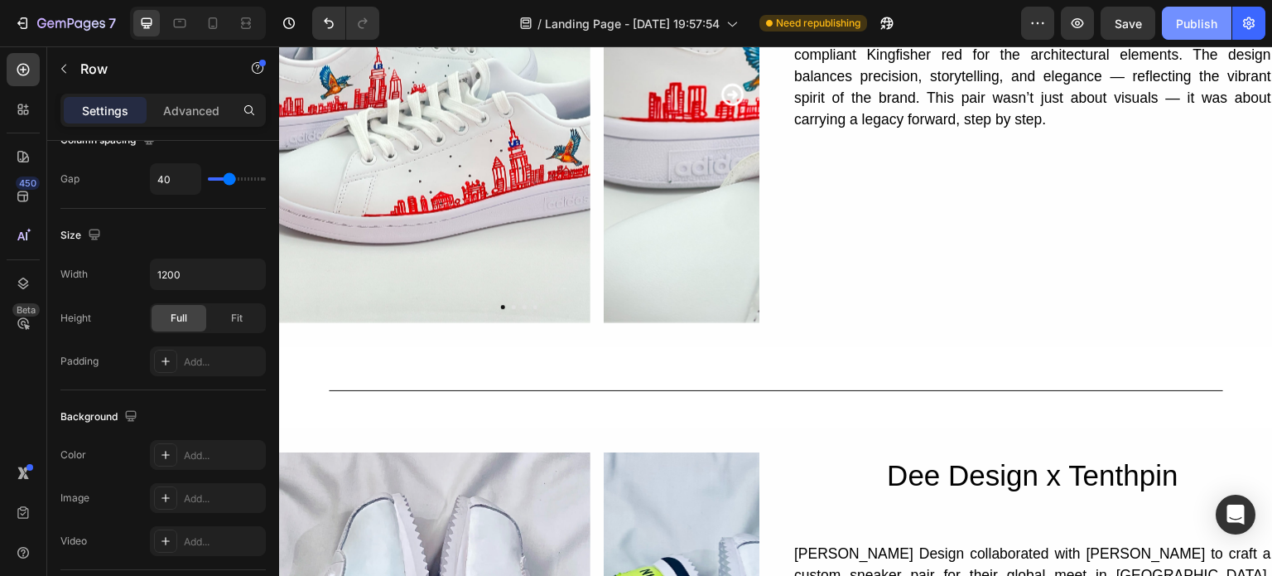
click at [1202, 32] on button "Publish" at bounding box center [1197, 23] width 70 height 33
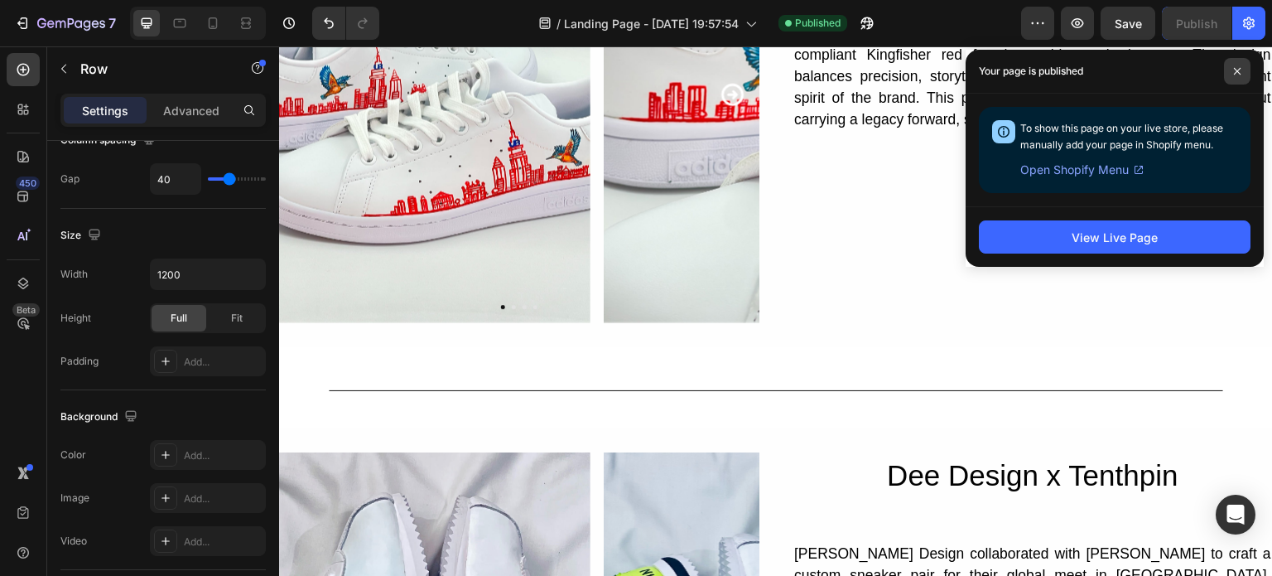
click at [1233, 65] on span at bounding box center [1237, 71] width 27 height 27
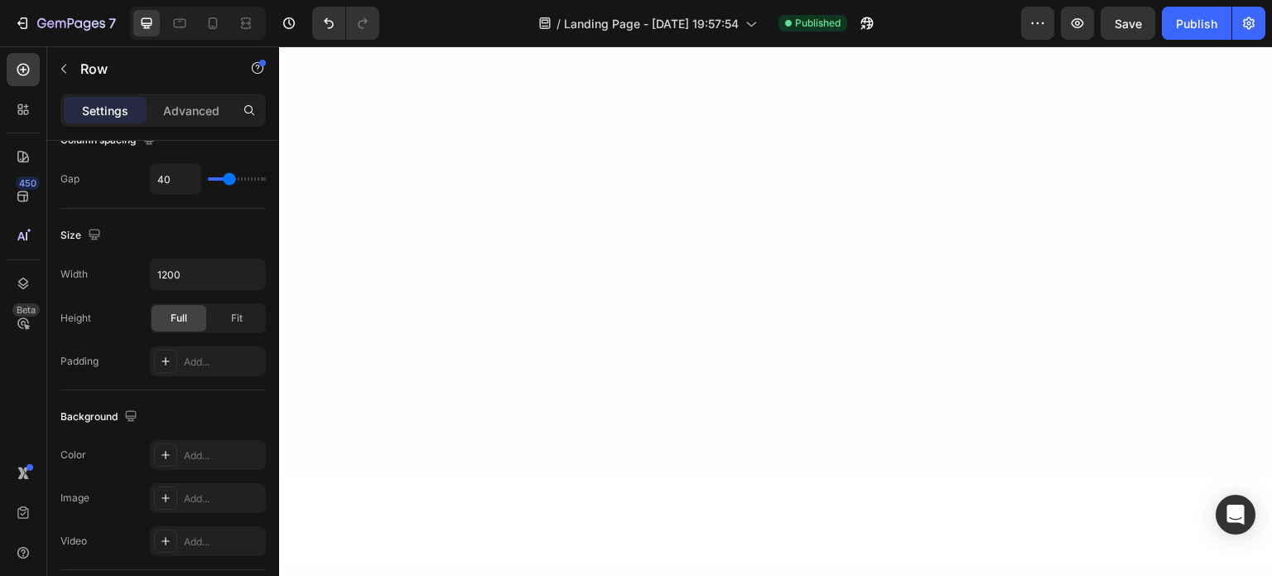
scroll to position [0, 0]
